Goal: Book appointment/travel/reservation

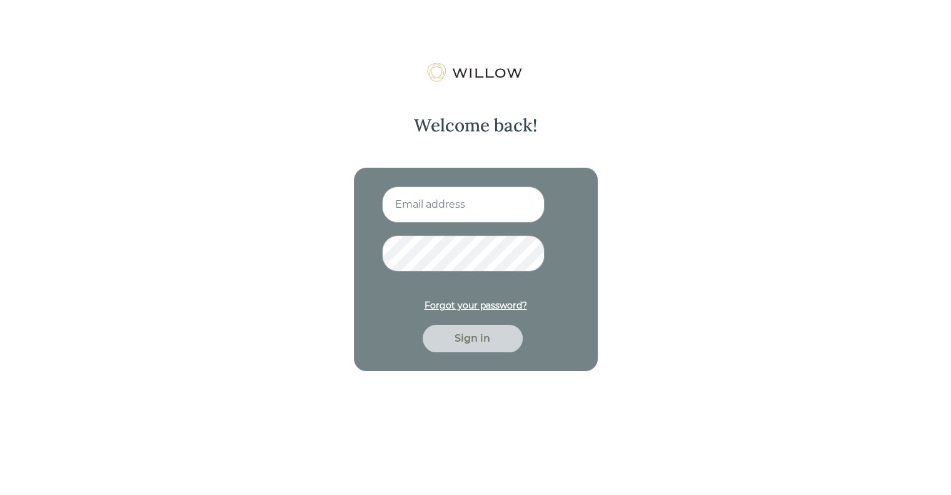
type input "[EMAIL_ADDRESS][DOMAIN_NAME]"
click at [480, 341] on div "Sign in" at bounding box center [472, 338] width 71 height 15
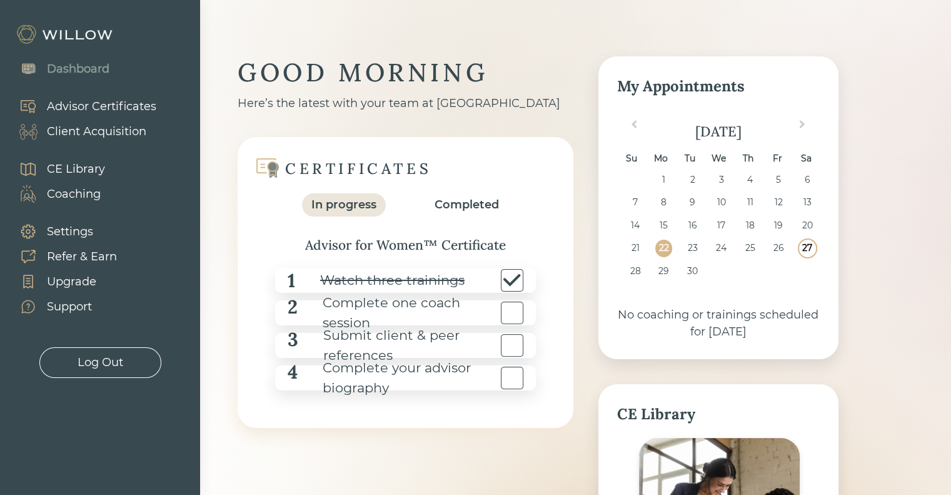
click at [810, 248] on div "27" at bounding box center [807, 248] width 17 height 17
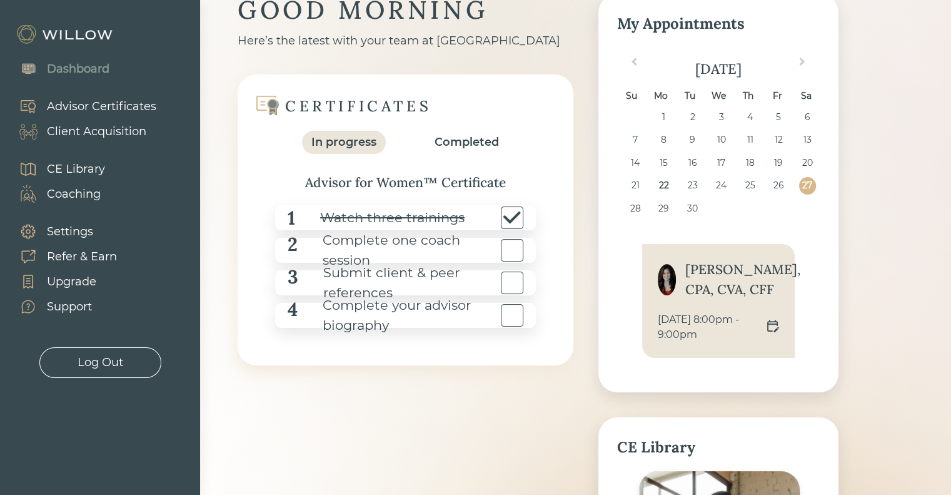
scroll to position [63, 0]
click at [63, 168] on div "CE Library" at bounding box center [76, 169] width 58 height 17
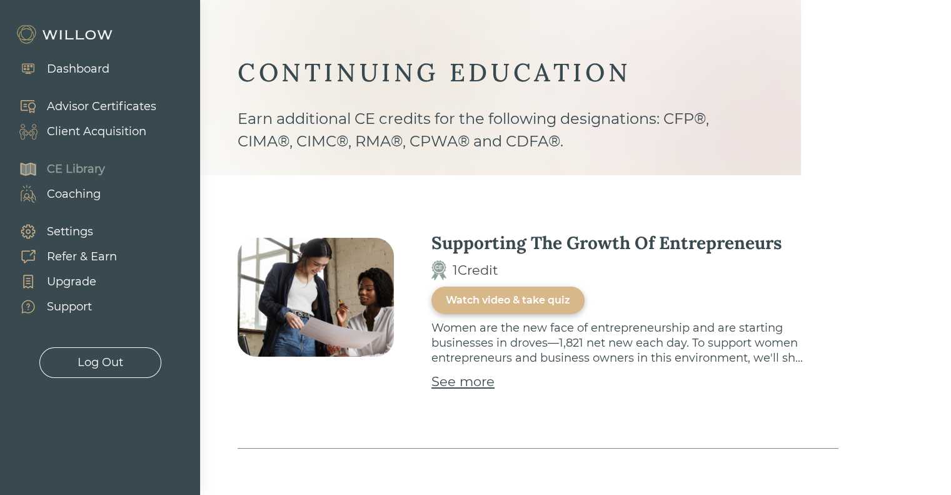
click at [79, 194] on div "Coaching" at bounding box center [74, 194] width 54 height 17
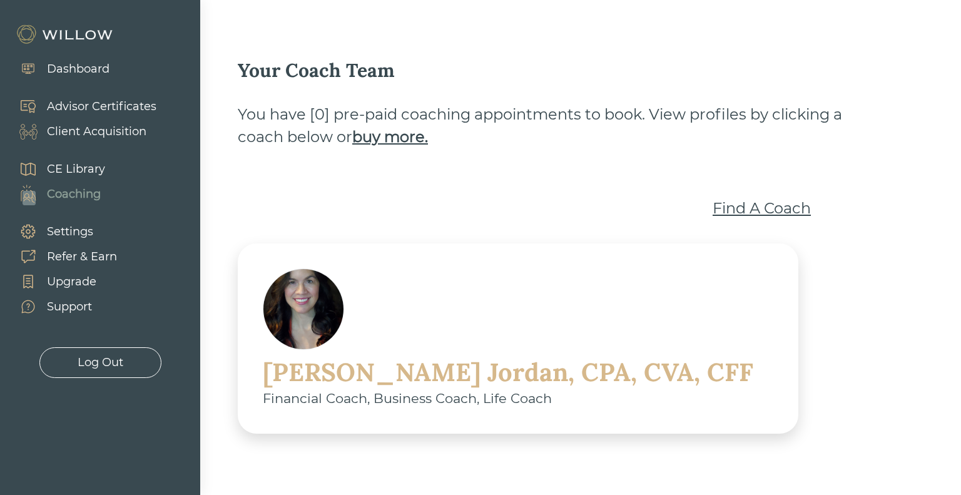
click at [550, 356] on div "[PERSON_NAME], CPA, CVA, CFF" at bounding box center [508, 372] width 490 height 33
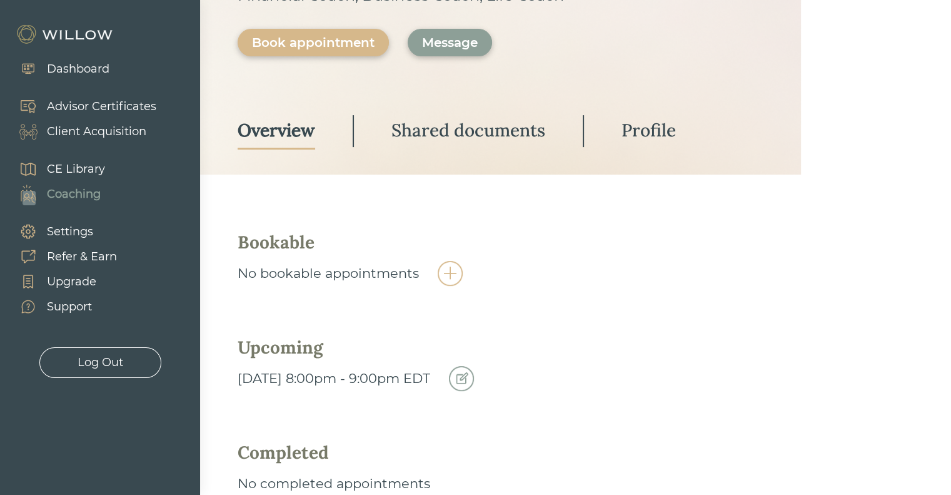
scroll to position [343, 0]
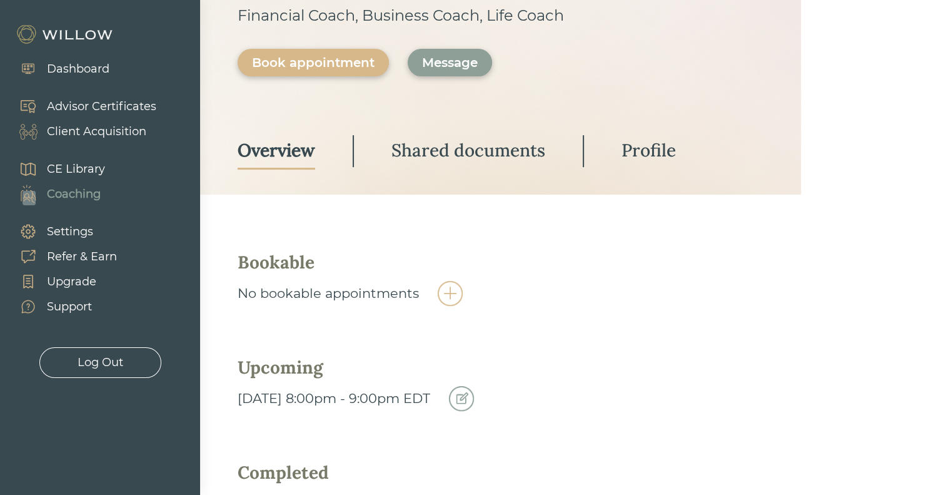
click at [474, 386] on img at bounding box center [461, 398] width 25 height 25
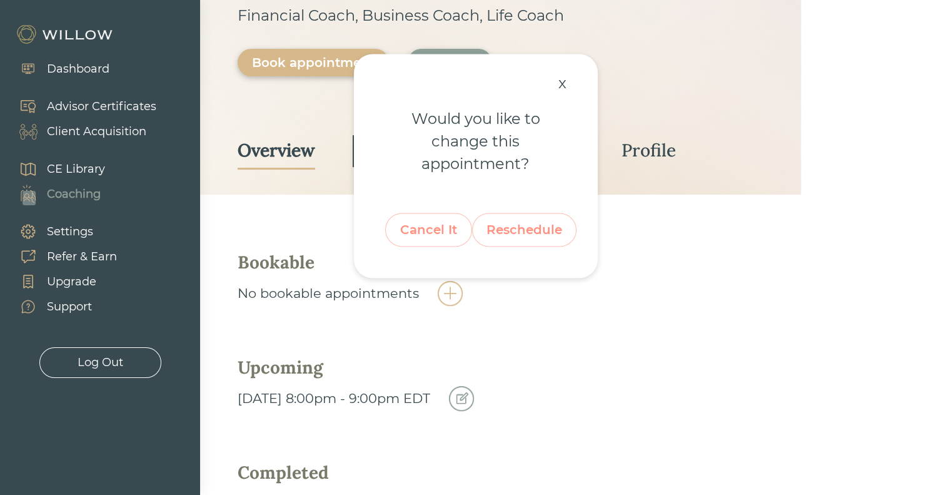
click at [520, 236] on div "Reschedule" at bounding box center [525, 230] width 76 height 24
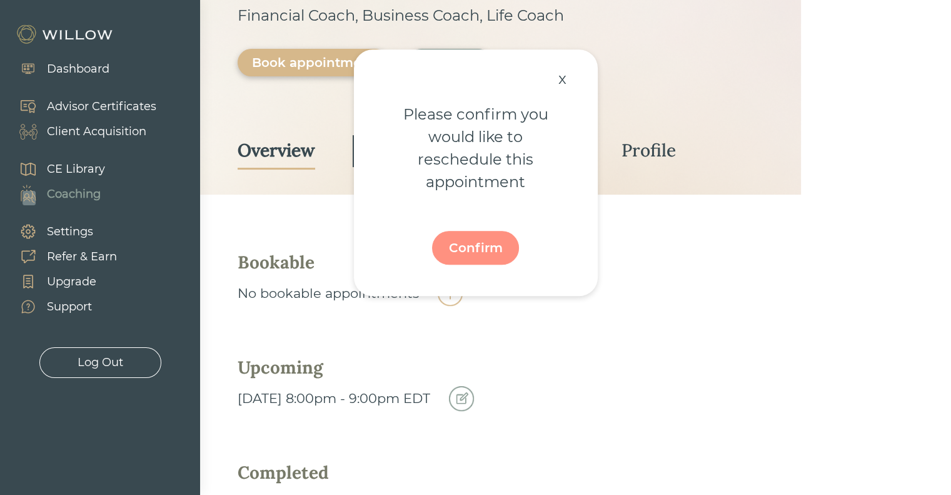
click at [559, 73] on div "x" at bounding box center [562, 79] width 21 height 28
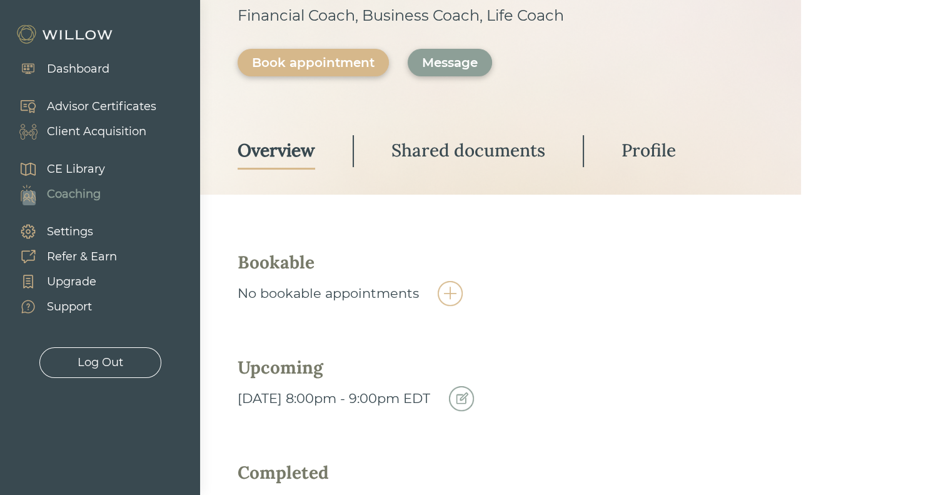
click at [709, 385] on div "Bookable No bookable appointments Upcoming [DATE] 8:00pm - 9:00pm EDT Completed…" at bounding box center [538, 383] width 601 height 265
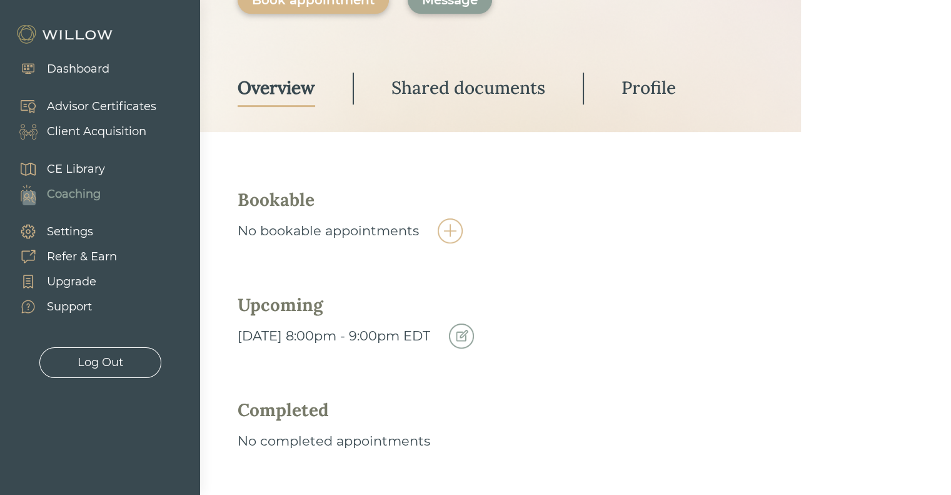
scroll to position [406, 0]
